Goal: Task Accomplishment & Management: Complete application form

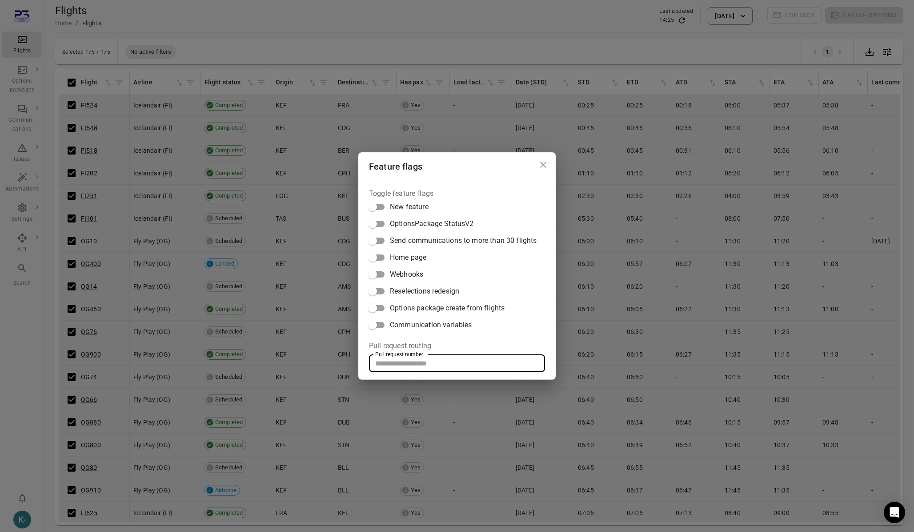
click at [411, 364] on input "Pull request number" at bounding box center [457, 364] width 176 height 18
paste input "*****"
type input "*****"
click at [282, 320] on div "Feature flags Toggle feature flags New feature OptionsPackage StatusV2 Send com…" at bounding box center [457, 266] width 914 height 532
click at [227, 232] on div "Feature flags Toggle feature flags New feature OptionsPackage StatusV2 Send com…" at bounding box center [457, 266] width 914 height 532
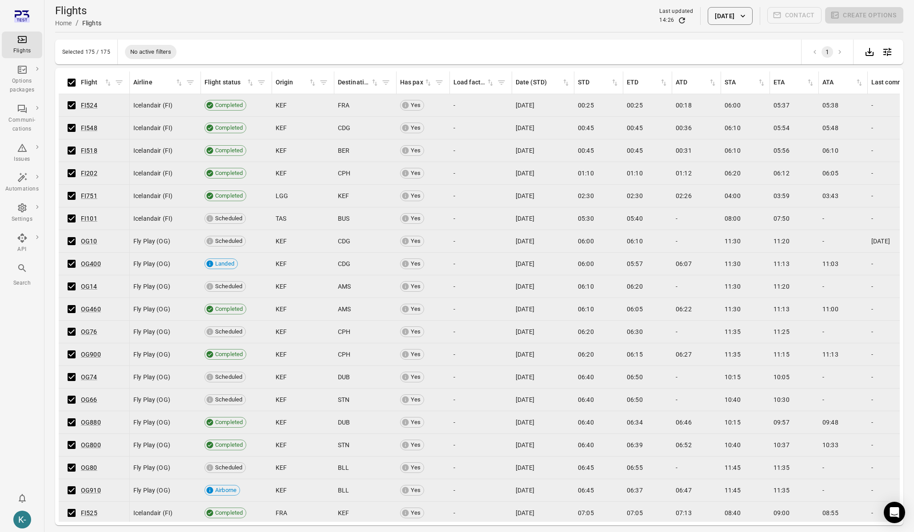
click at [199, 34] on main "Flights Home / Flights Last updated 14:26 21 Aug 2025 Contact Create options Se…" at bounding box center [478, 280] width 869 height 561
click at [853, 25] on div "Flights Home / Flights Last updated 14:26 21 Aug 2025 Contact Create options" at bounding box center [479, 16] width 848 height 25
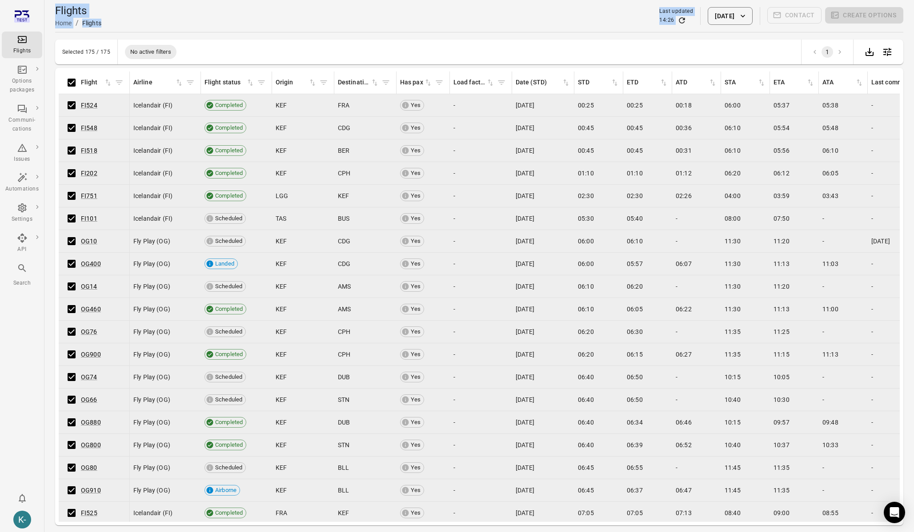
click at [853, 25] on div "Flights Home / Flights Last updated 14:26 21 Aug 2025 Contact Create options" at bounding box center [479, 16] width 848 height 25
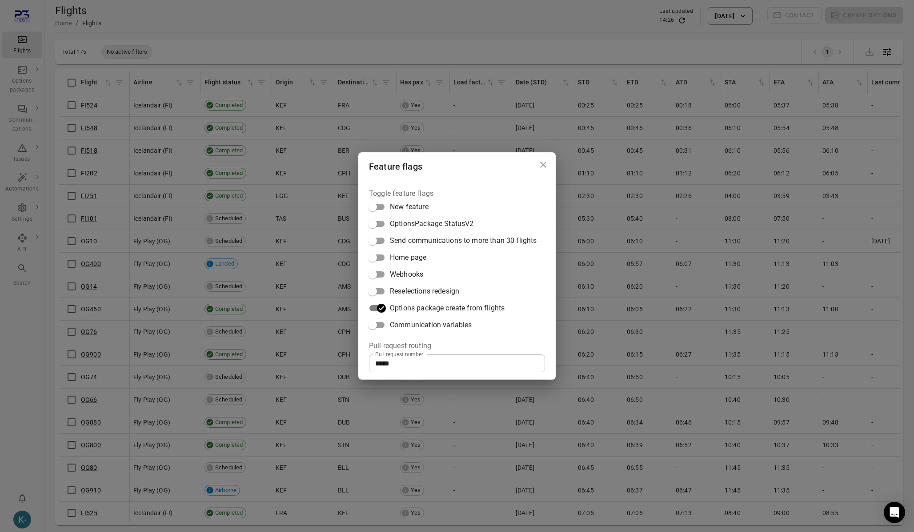
click at [240, 246] on div "Feature flags Toggle feature flags New feature OptionsPackage StatusV2 Send com…" at bounding box center [457, 266] width 914 height 532
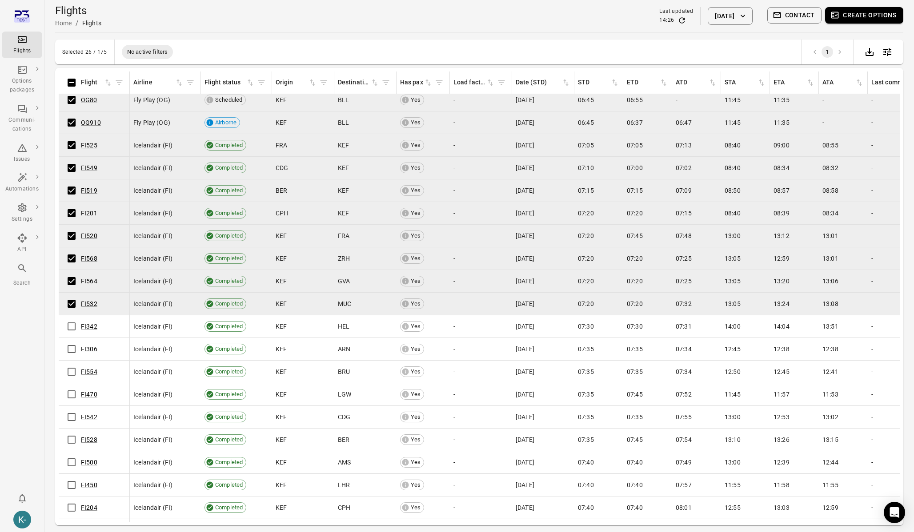
scroll to position [390, 0]
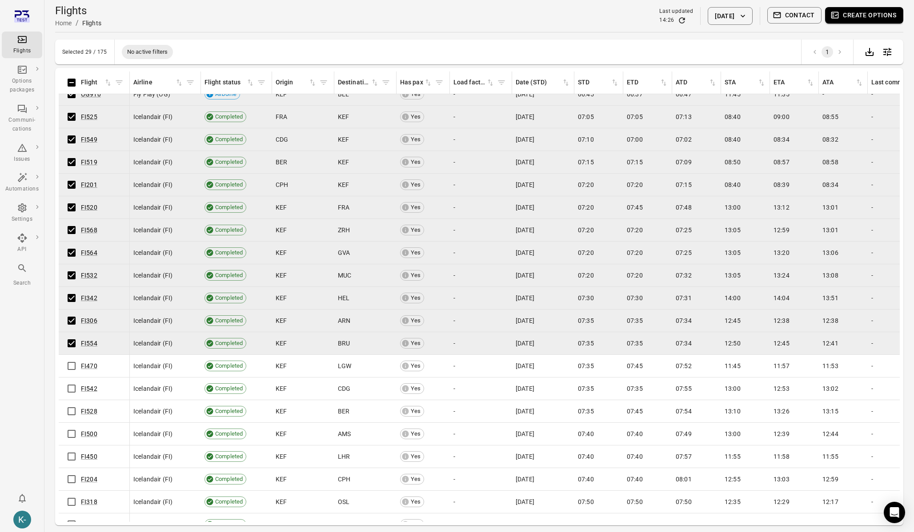
click at [853, 24] on span "Create options" at bounding box center [864, 16] width 78 height 18
click at [846, 13] on button "Create options" at bounding box center [864, 15] width 78 height 16
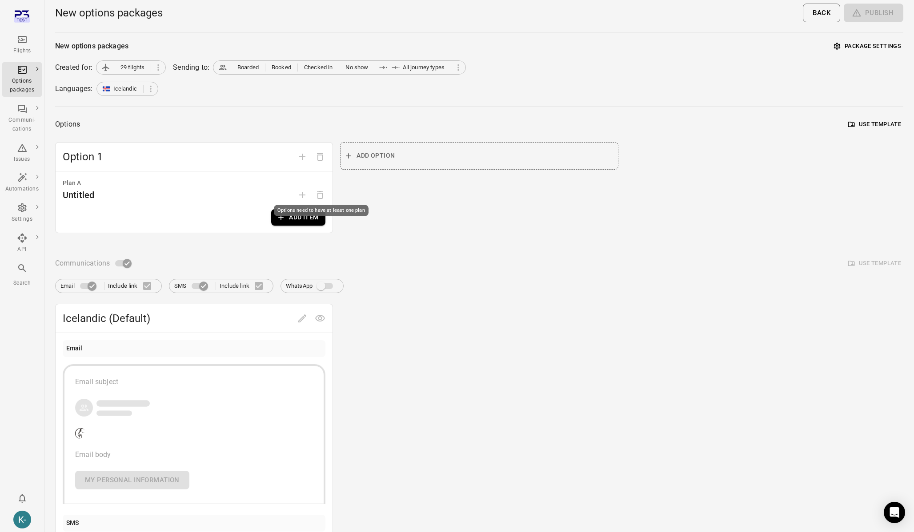
click at [289, 216] on div "Options need to have at least one plan" at bounding box center [321, 208] width 96 height 18
click at [282, 220] on icon "button" at bounding box center [280, 217] width 9 height 9
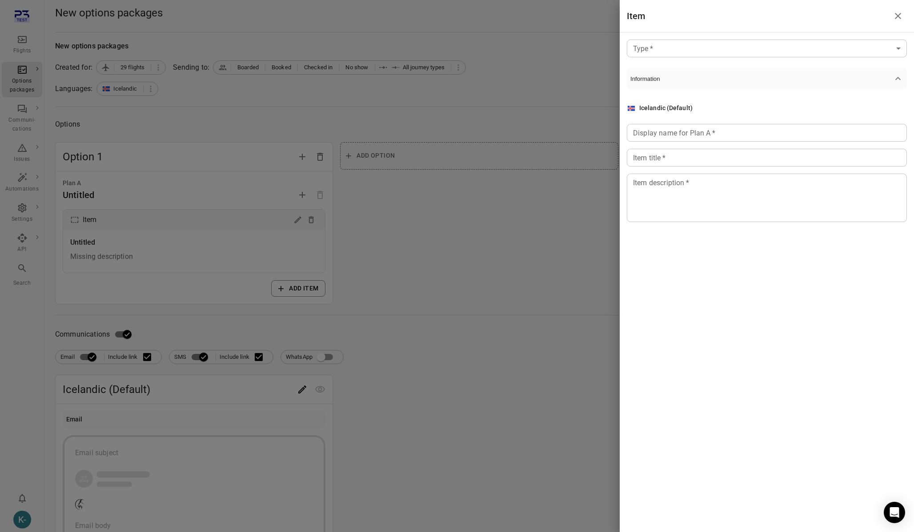
click at [640, 50] on body "Flights Options packages Communi-cations Issues Automations Settings API Search…" at bounding box center [457, 380] width 914 height 760
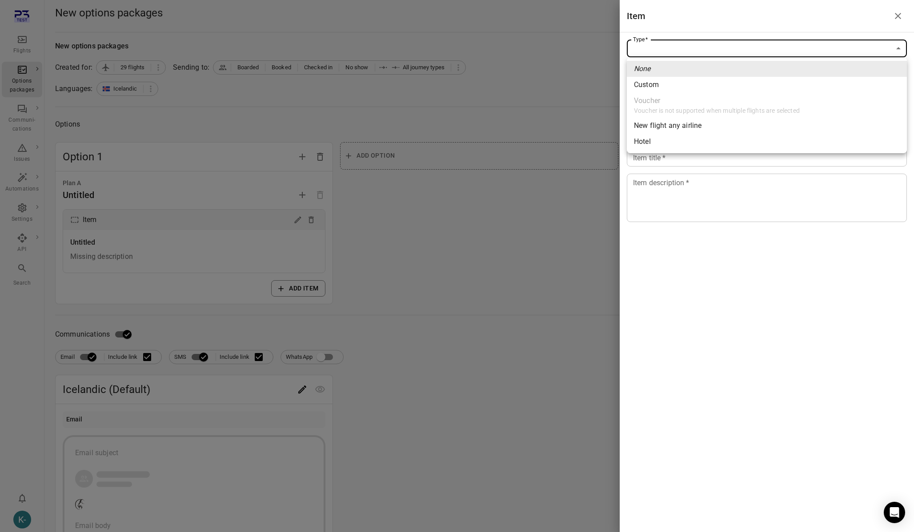
click at [651, 88] on span "Custom" at bounding box center [767, 85] width 266 height 11
type input "******"
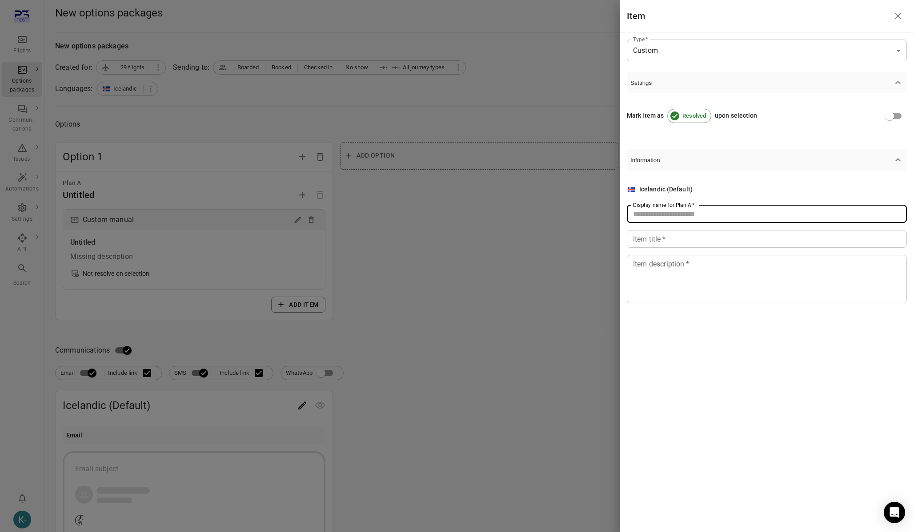
click at [660, 218] on input "Display name for Plan A   *" at bounding box center [767, 214] width 280 height 18
type input "****"
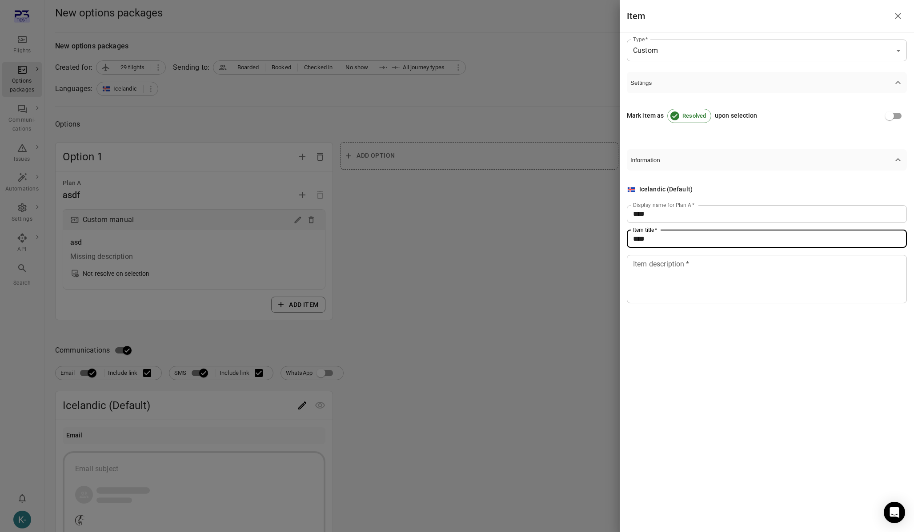
type input "****"
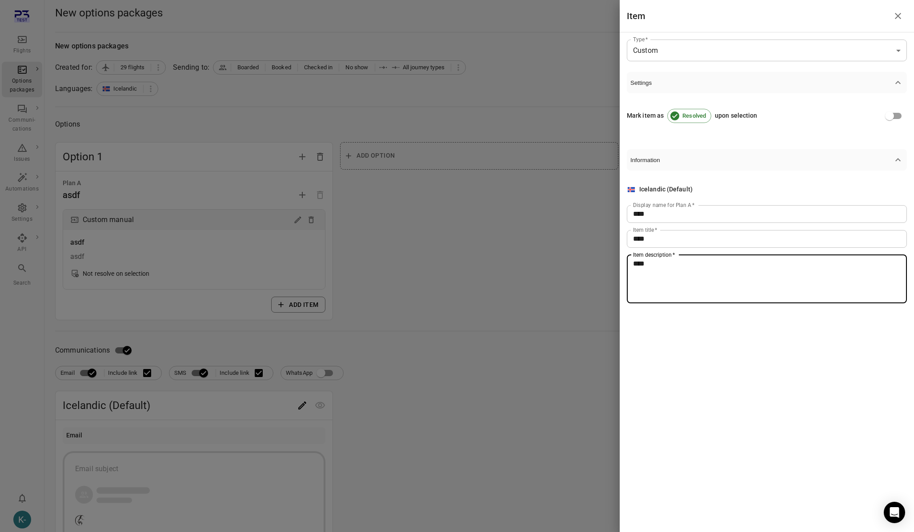
type textarea "****"
click at [518, 235] on div at bounding box center [457, 266] width 914 height 532
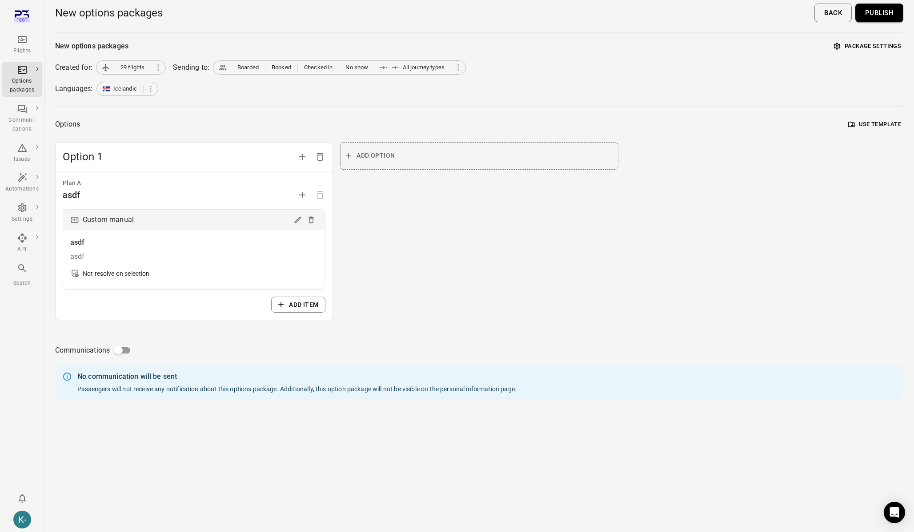
click at [876, 14] on button "Publish" at bounding box center [879, 13] width 48 height 19
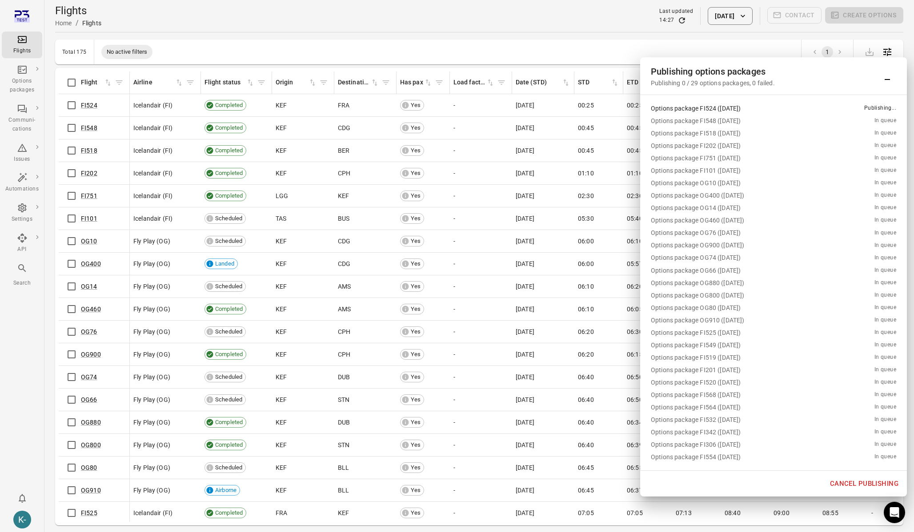
click at [848, 484] on button "Cancel publishing" at bounding box center [864, 484] width 78 height 19
click at [763, 208] on div "Options package OG14 ([DATE])" at bounding box center [761, 208] width 220 height 9
click at [72, 80] on link "Options packages" at bounding box center [83, 80] width 83 height 16
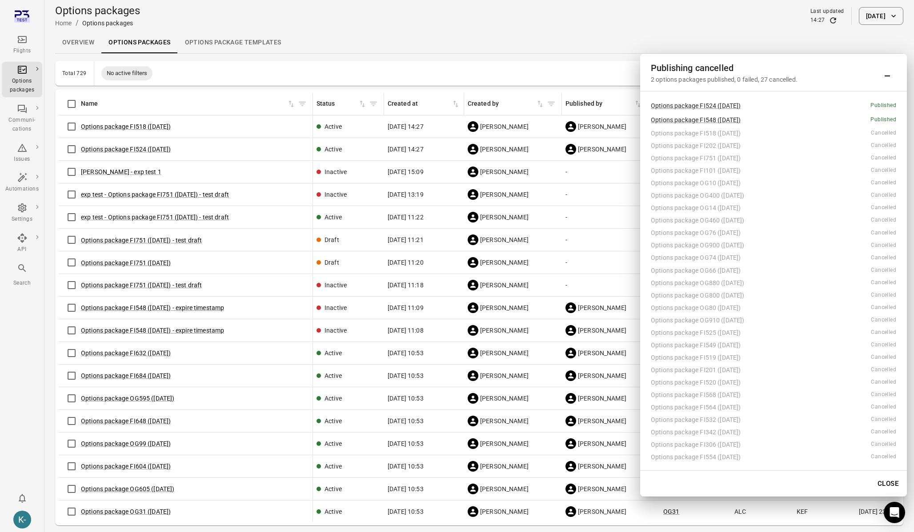
click at [448, 47] on div "Overview Options packages Options package Templates" at bounding box center [479, 42] width 848 height 21
click at [888, 67] on button "Minimize" at bounding box center [887, 73] width 18 height 18
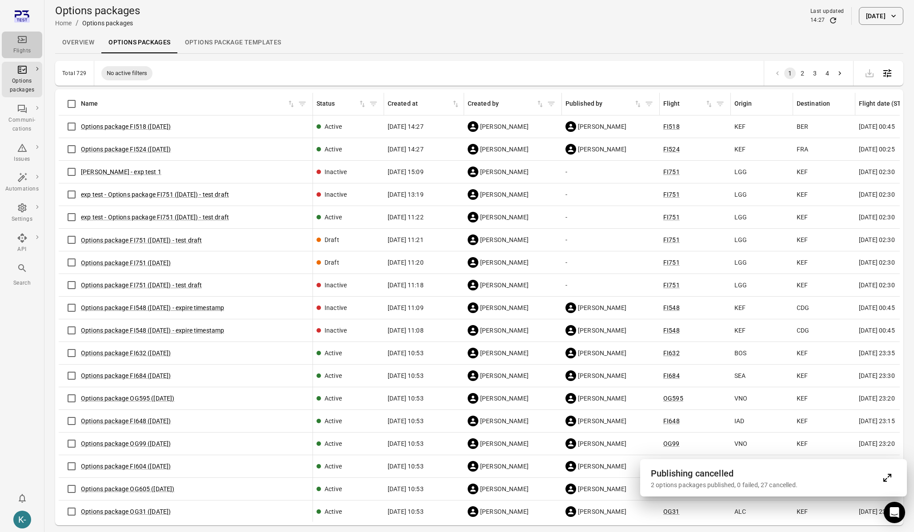
click at [29, 49] on div "Flights" at bounding box center [21, 51] width 33 height 9
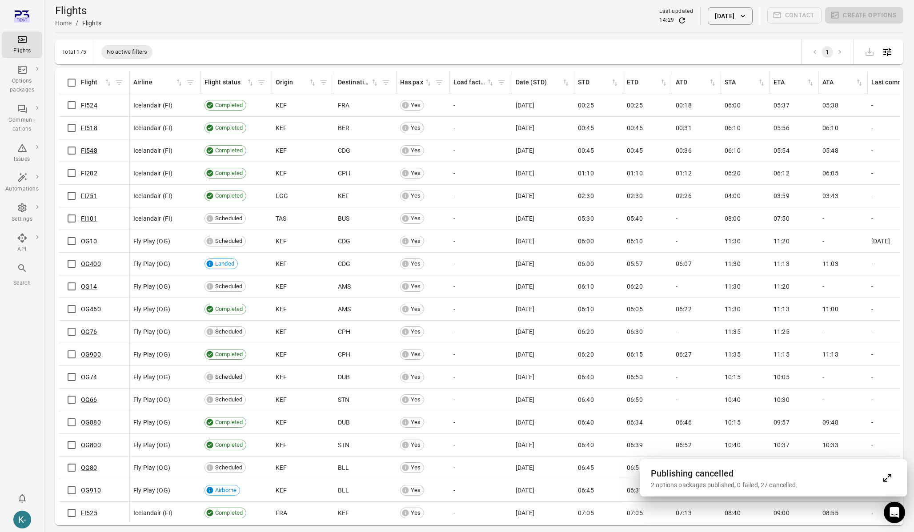
click at [718, 12] on button "[DATE]" at bounding box center [730, 16] width 44 height 18
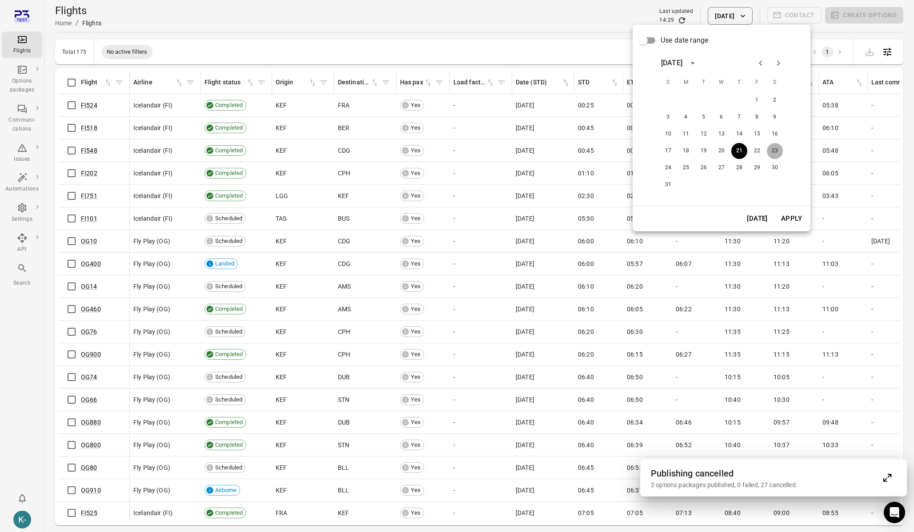
click at [779, 147] on button "23" at bounding box center [775, 151] width 16 height 16
click at [795, 220] on button "Apply" at bounding box center [791, 218] width 31 height 19
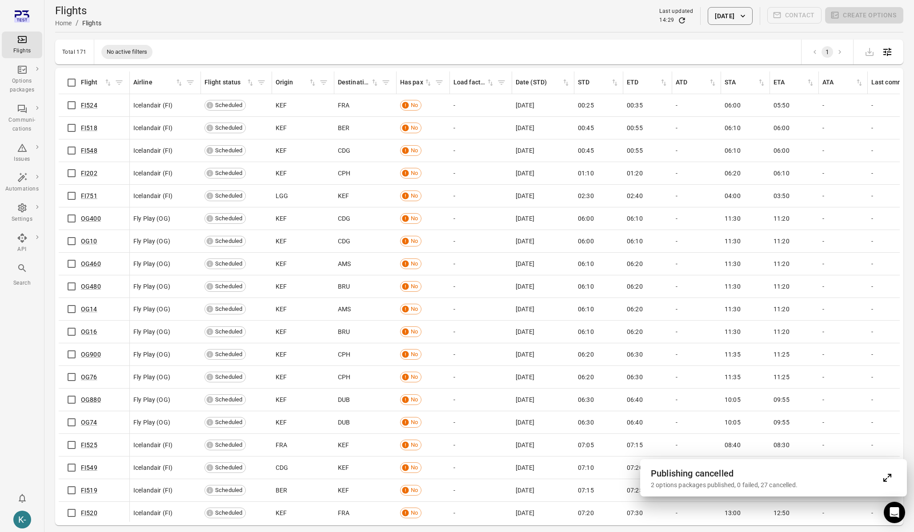
click at [890, 476] on icon "Expand" at bounding box center [889, 476] width 4 height 4
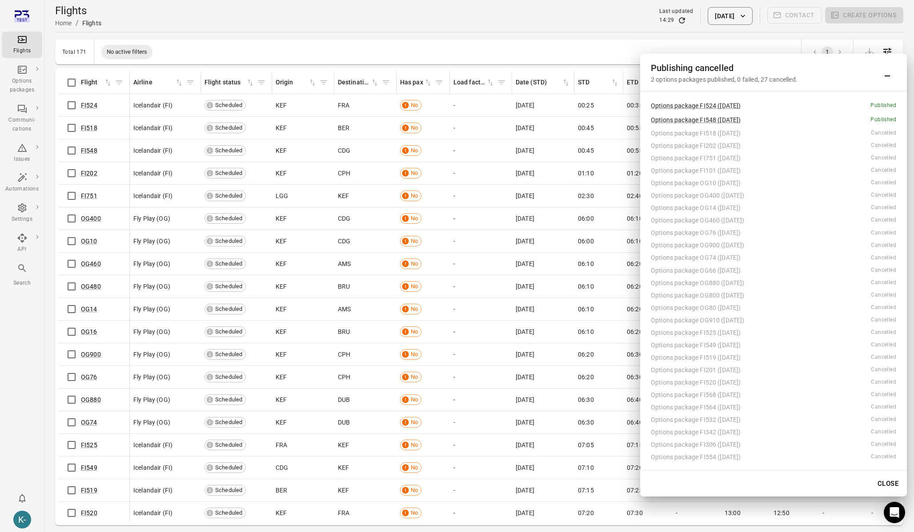
click at [885, 480] on button "Close" at bounding box center [887, 484] width 31 height 19
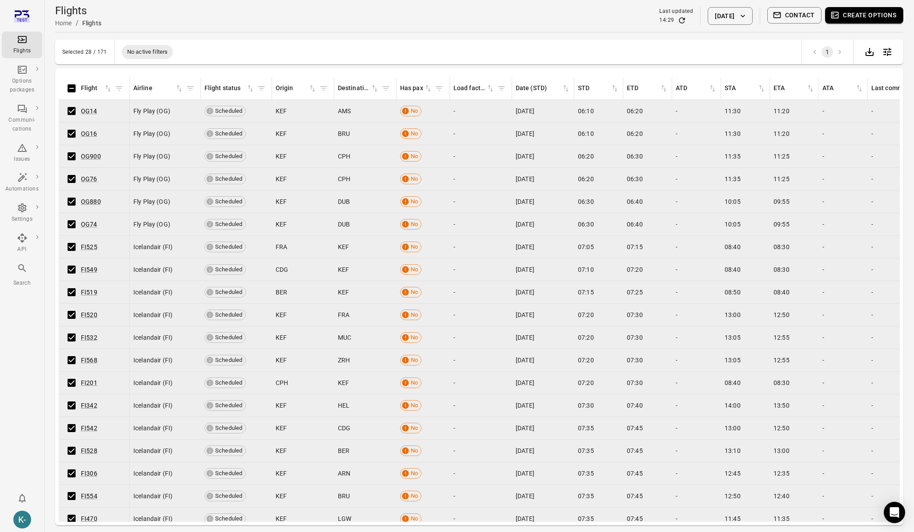
scroll to position [305, 0]
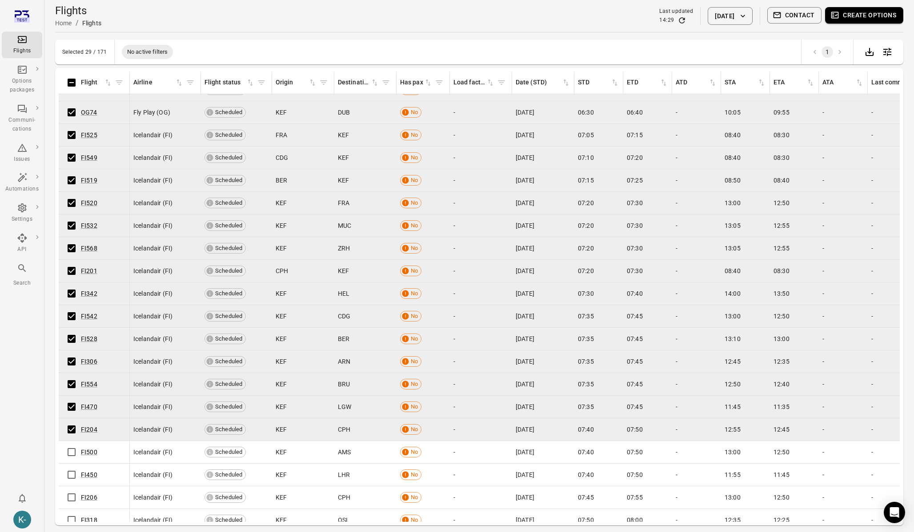
click at [872, 12] on button "Create options" at bounding box center [864, 15] width 78 height 16
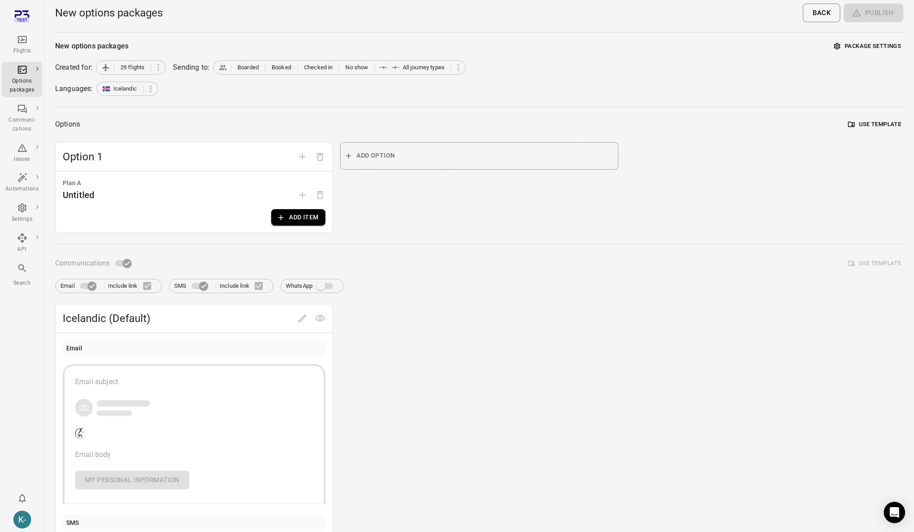
click at [308, 207] on div "Plan A Untitled Add item" at bounding box center [194, 202] width 277 height 61
click at [297, 218] on button "Add item" at bounding box center [298, 217] width 54 height 16
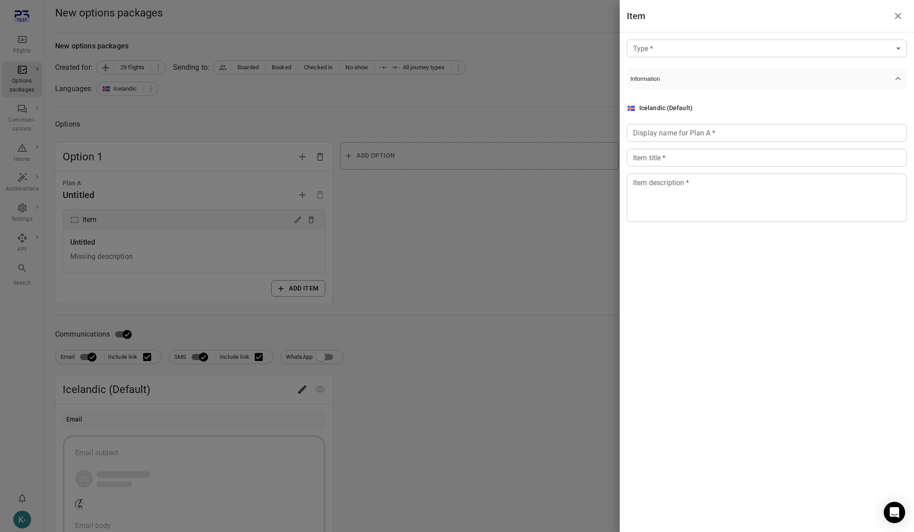
click at [705, 37] on div "Type   * ​ Type   * Information Icelandic (Default) Display name for Plan A   *…" at bounding box center [767, 137] width 294 height 211
click at [693, 52] on body "Flights Options packages Communi-cations Issues Automations Settings API Search…" at bounding box center [457, 380] width 914 height 760
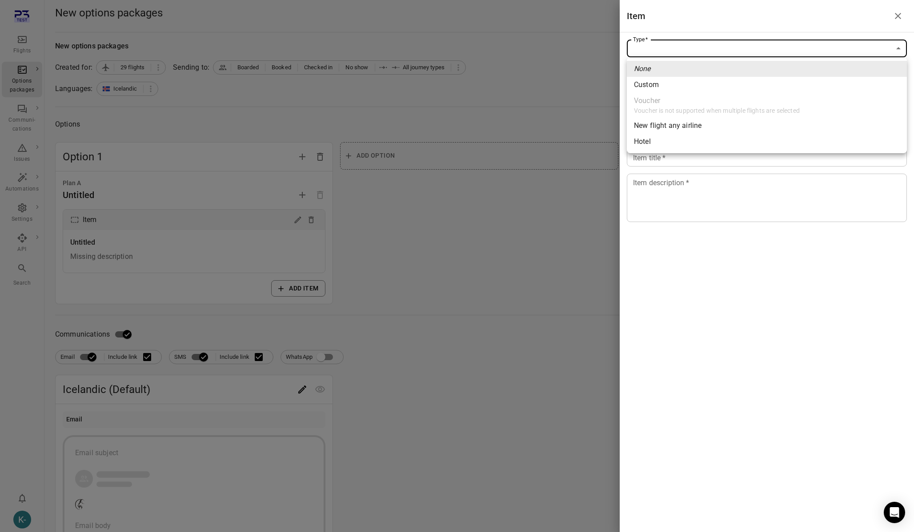
click at [661, 87] on span "Custom" at bounding box center [767, 85] width 266 height 11
type input "******"
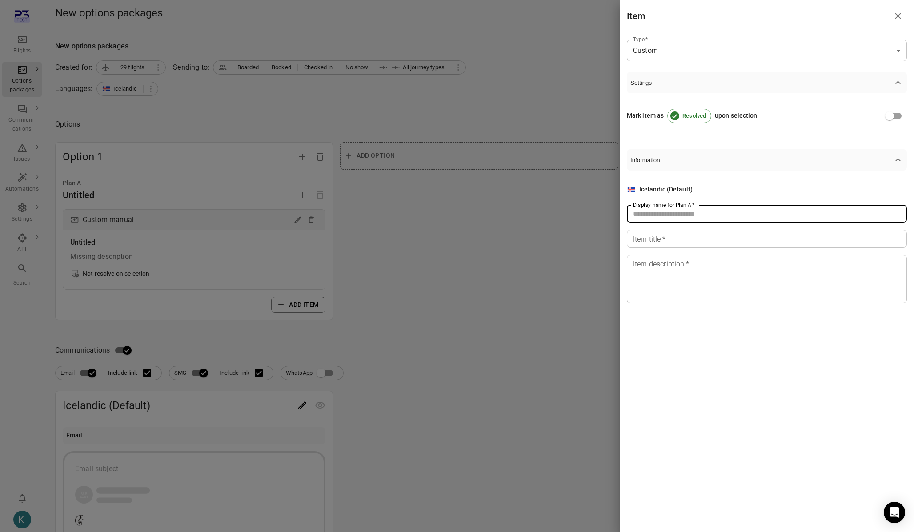
click at [654, 211] on div "Display name for Plan A   * Display name for Plan A   *" at bounding box center [767, 214] width 280 height 18
type input "****"
click at [647, 240] on input "Item title   *" at bounding box center [767, 239] width 280 height 18
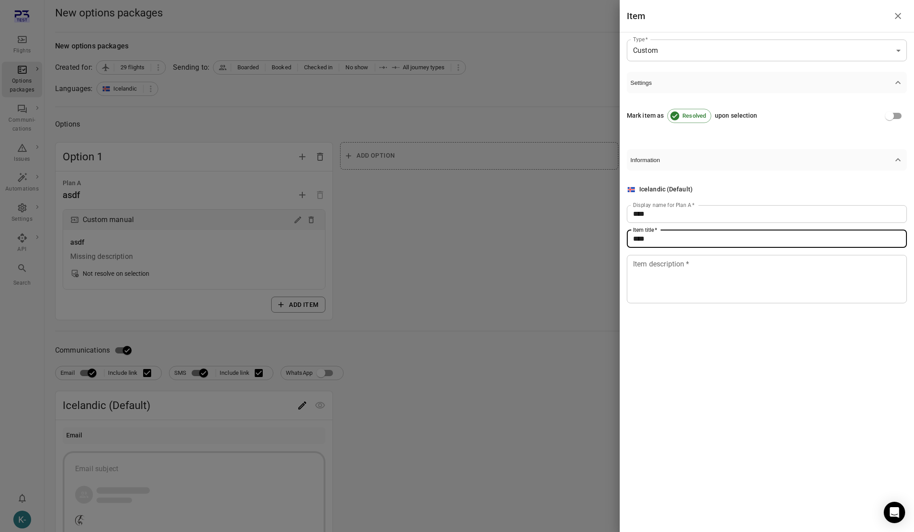
type input "****"
click at [645, 273] on textarea "Item description   *" at bounding box center [767, 279] width 268 height 41
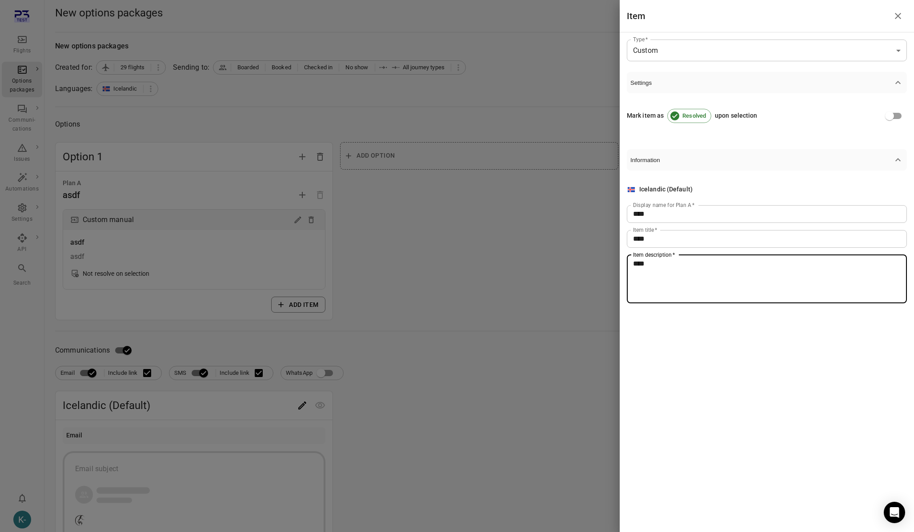
type textarea "****"
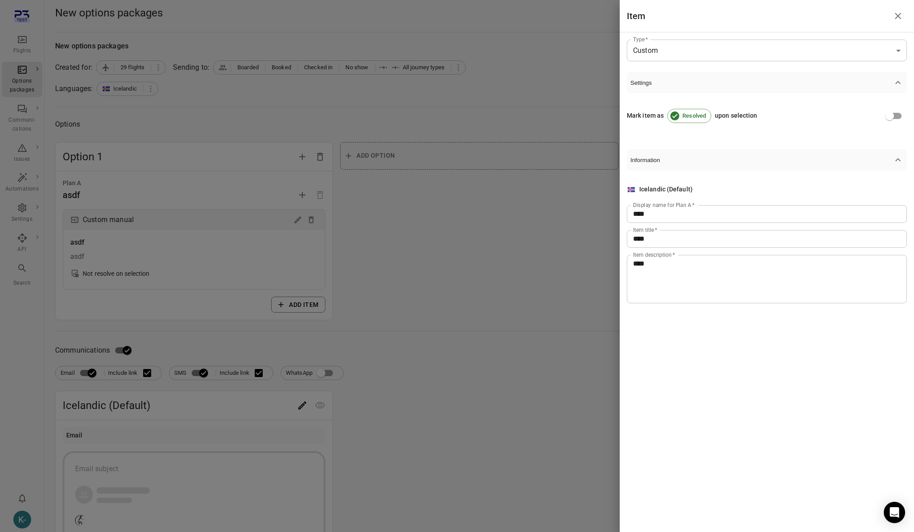
click at [550, 276] on div at bounding box center [457, 266] width 914 height 532
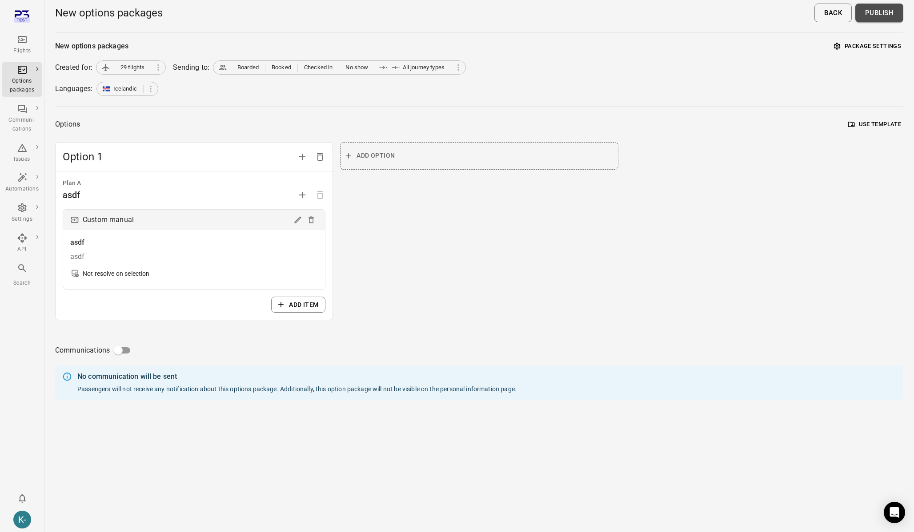
click at [878, 20] on button "Publish" at bounding box center [879, 13] width 48 height 19
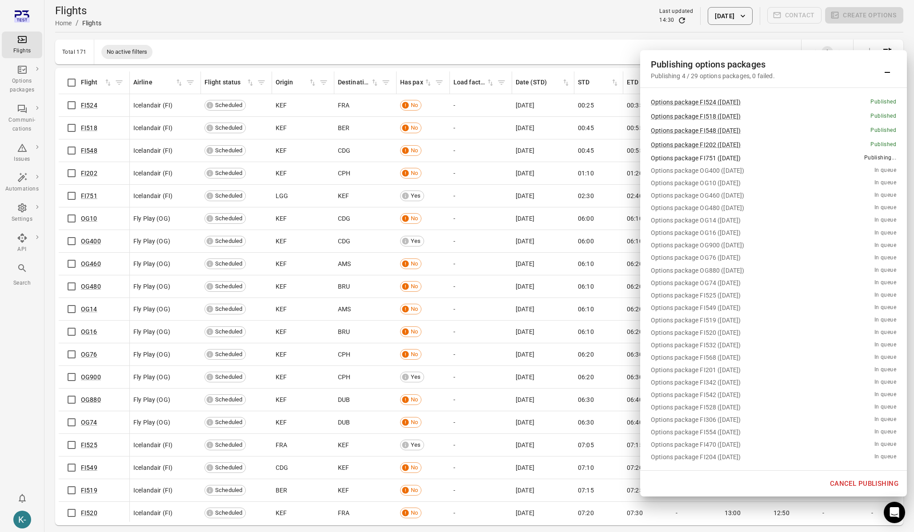
click at [852, 482] on button "Cancel publishing" at bounding box center [864, 484] width 78 height 19
click at [51, 77] on link "Options packages" at bounding box center [83, 80] width 83 height 16
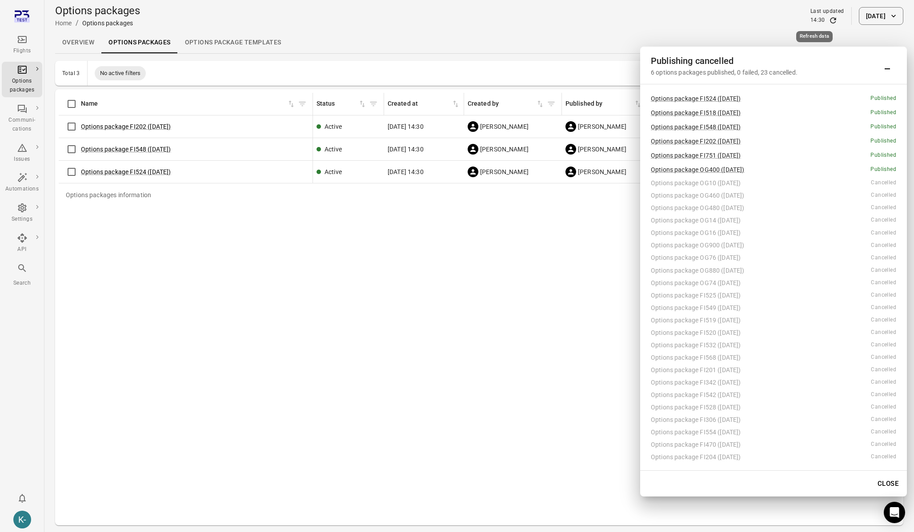
click at [810, 21] on div "14:30" at bounding box center [827, 20] width 34 height 9
click at [828, 20] on icon "Refresh data" at bounding box center [832, 20] width 9 height 9
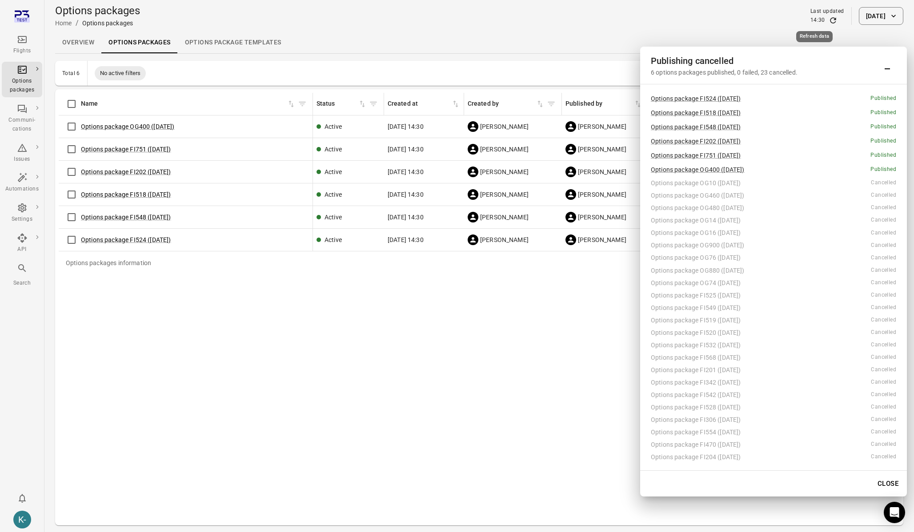
click at [828, 20] on icon "Refresh data" at bounding box center [832, 20] width 9 height 9
click at [459, 461] on div "Options packages information Name Status Created at Created by Published by Fli…" at bounding box center [479, 307] width 841 height 429
click at [324, 360] on div "Options packages information Name Status Created at Created by Published by Fli…" at bounding box center [479, 307] width 841 height 429
click at [536, 328] on div "Options packages information Name Status Created at Created by Published by Fli…" at bounding box center [479, 307] width 841 height 429
click at [890, 61] on icon "Minimize" at bounding box center [887, 65] width 11 height 11
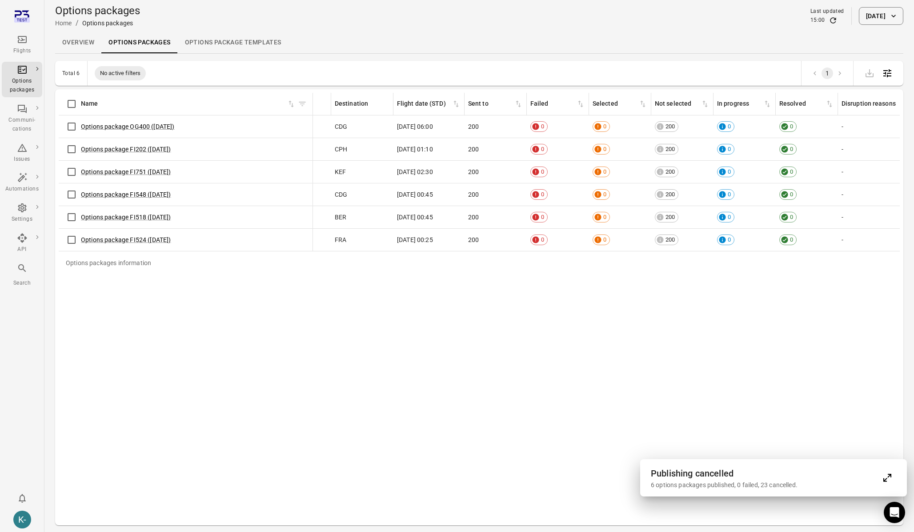
scroll to position [0, 533]
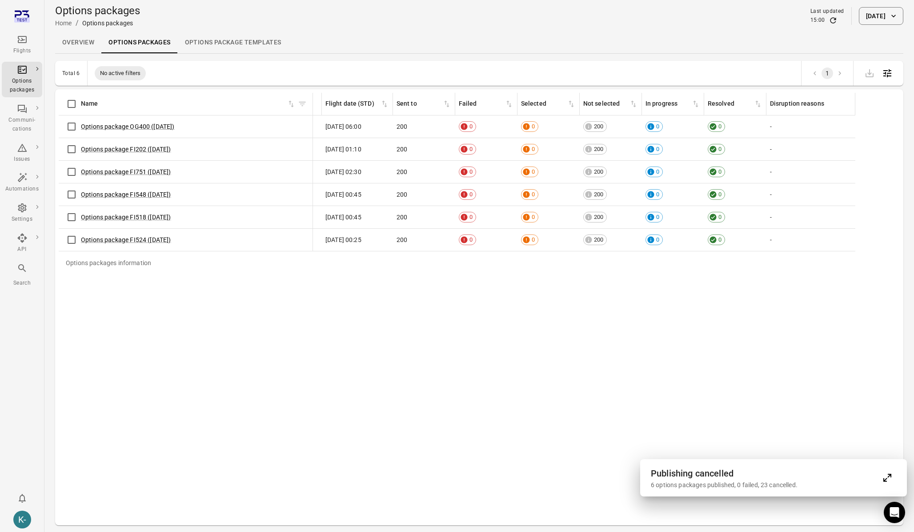
click at [882, 479] on icon "Expand" at bounding box center [887, 478] width 11 height 11
